Goal: Task Accomplishment & Management: Complete application form

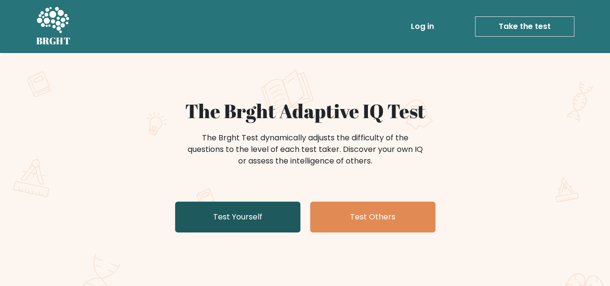
click at [276, 223] on link "Test Yourself" at bounding box center [237, 217] width 125 height 31
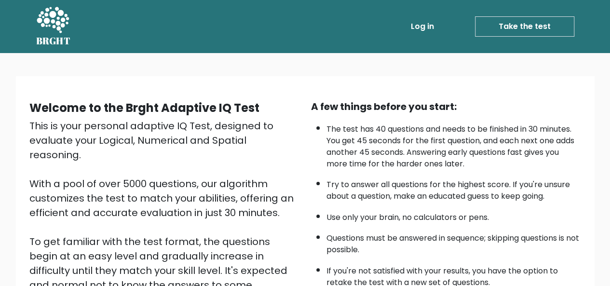
click at [433, 27] on link "Log in" at bounding box center [422, 26] width 31 height 19
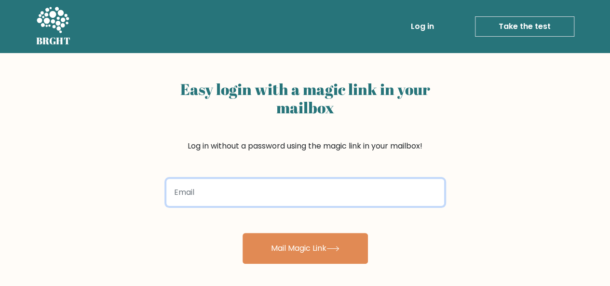
click at [338, 179] on input "email" at bounding box center [305, 192] width 278 height 27
type input "[EMAIL_ADDRESS][DOMAIN_NAME]"
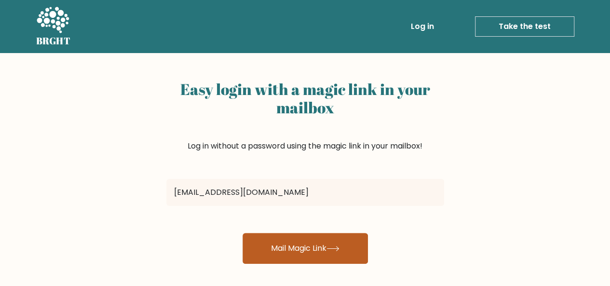
click at [275, 243] on button "Mail Magic Link" at bounding box center [305, 248] width 125 height 31
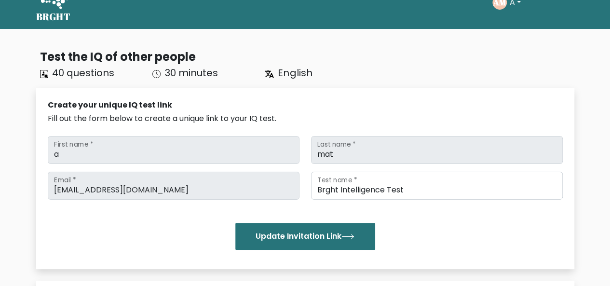
scroll to position [12, 0]
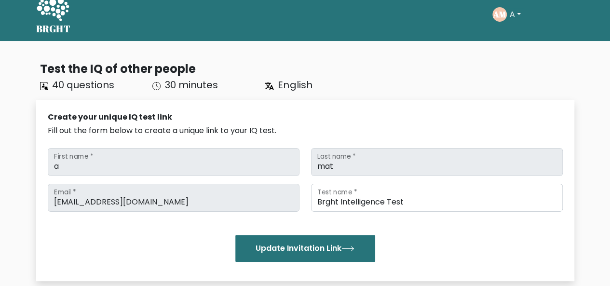
click at [48, 10] on icon at bounding box center [53, 8] width 32 height 26
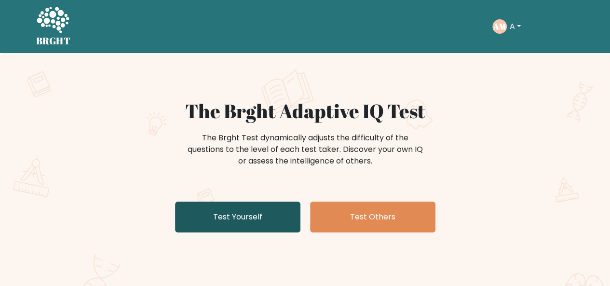
click at [261, 218] on link "Test Yourself" at bounding box center [237, 217] width 125 height 31
click at [226, 224] on link "Test Yourself" at bounding box center [237, 217] width 125 height 31
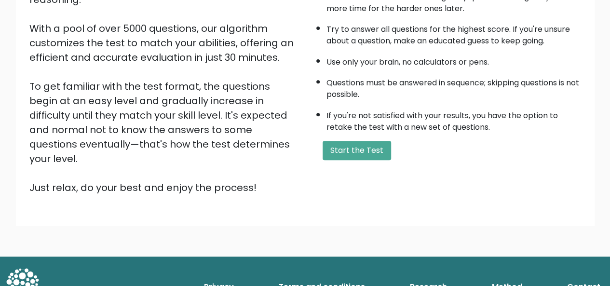
scroll to position [155, 0]
drag, startPoint x: 374, startPoint y: 133, endPoint x: 375, endPoint y: 140, distance: 7.3
click at [375, 140] on div "A few things before you start: The test has 40 questions and needs to be finish…" at bounding box center [446, 69] width 282 height 251
click at [375, 141] on button "Start the Test" at bounding box center [357, 150] width 69 height 19
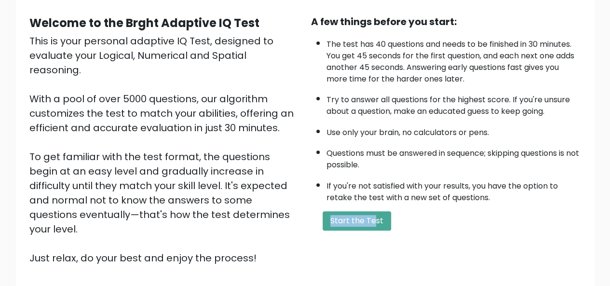
scroll to position [87, 0]
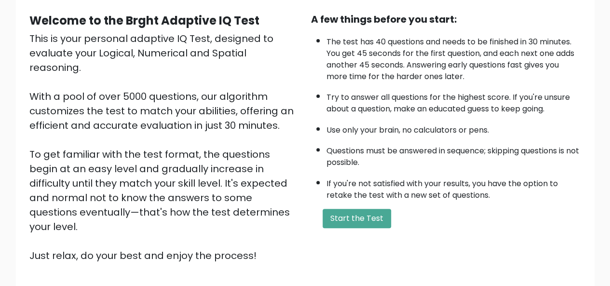
click at [448, 140] on li "Questions must be answered in sequence; skipping questions is not possible." at bounding box center [454, 154] width 255 height 28
click at [370, 209] on button "Start the Test" at bounding box center [357, 218] width 69 height 19
click at [330, 210] on button "Start the Test" at bounding box center [357, 218] width 69 height 19
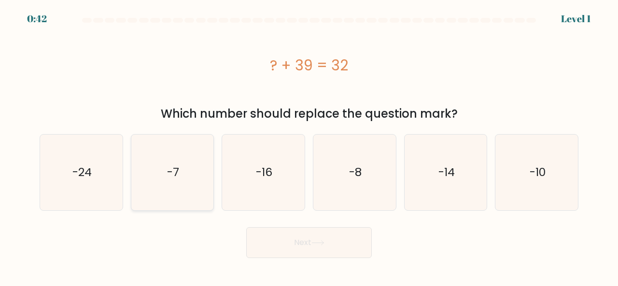
click at [151, 165] on icon "-7" at bounding box center [173, 173] width 76 height 76
click at [309, 146] on input "b. -7" at bounding box center [309, 144] width 0 height 2
radio input "true"
click at [275, 240] on button "Next" at bounding box center [308, 242] width 125 height 31
click at [316, 240] on icon at bounding box center [317, 242] width 13 height 5
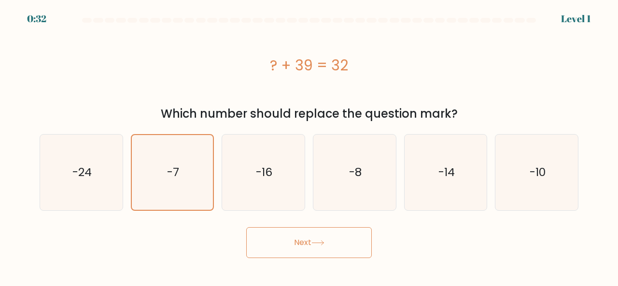
click at [329, 238] on button "Next" at bounding box center [308, 242] width 125 height 31
click at [343, 185] on icon "-8" at bounding box center [354, 173] width 76 height 76
click at [309, 146] on input "d. -8" at bounding box center [309, 144] width 0 height 2
radio input "true"
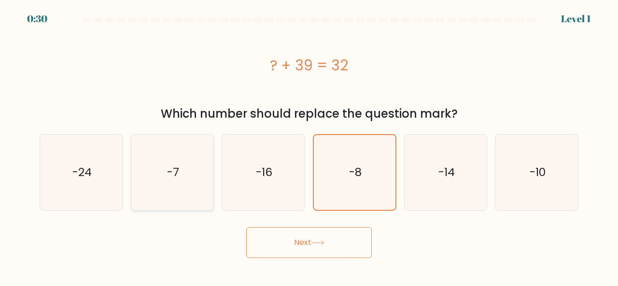
click at [186, 190] on icon "-7" at bounding box center [173, 173] width 76 height 76
click at [309, 146] on input "b. -7" at bounding box center [309, 144] width 0 height 2
radio input "true"
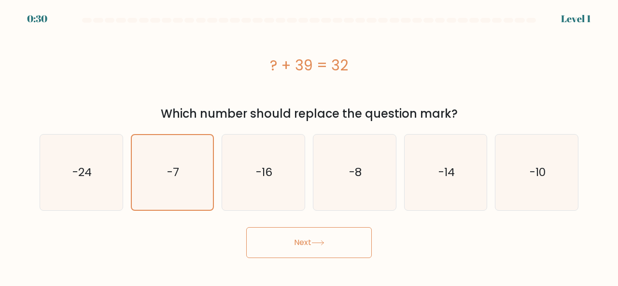
click at [280, 254] on button "Next" at bounding box center [308, 242] width 125 height 31
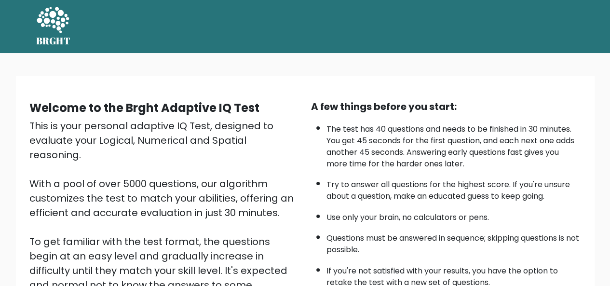
scroll to position [155, 0]
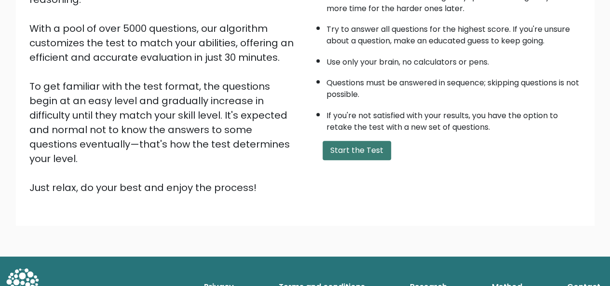
click at [328, 151] on button "Start the Test" at bounding box center [357, 150] width 69 height 19
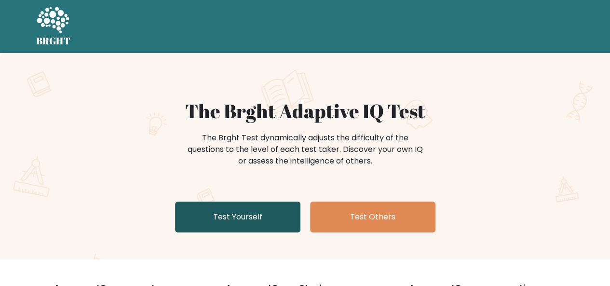
click at [257, 211] on link "Test Yourself" at bounding box center [237, 217] width 125 height 31
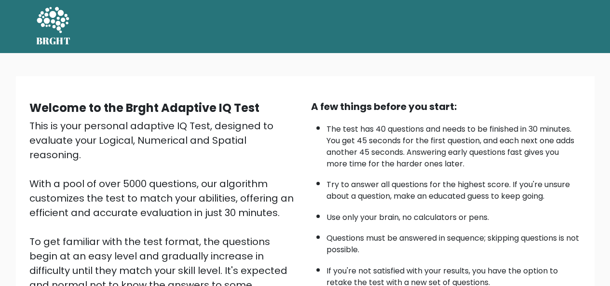
scroll to position [155, 0]
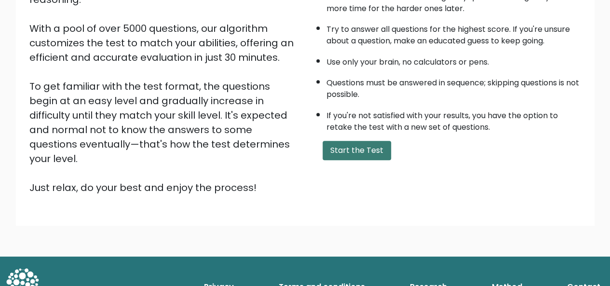
click at [379, 151] on button "Start the Test" at bounding box center [357, 150] width 69 height 19
